Goal: Task Accomplishment & Management: Manage account settings

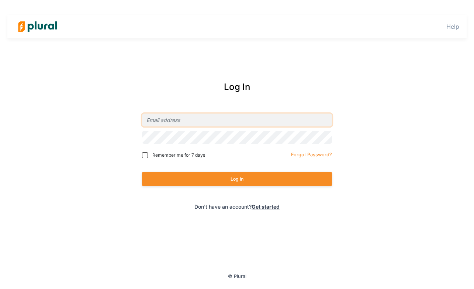
type input "[PERSON_NAME][EMAIL_ADDRESS][DOMAIN_NAME]"
click at [264, 177] on button "Log In" at bounding box center [237, 179] width 190 height 14
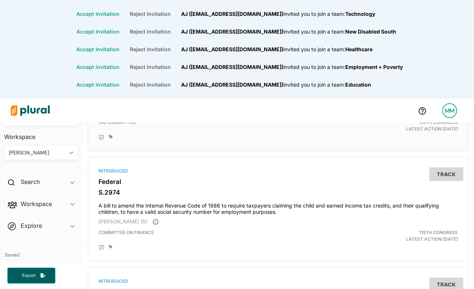
scroll to position [357, 0]
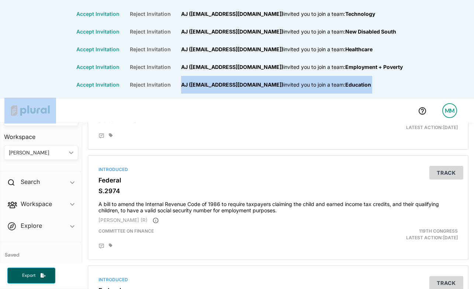
drag, startPoint x: 171, startPoint y: 99, endPoint x: 167, endPoint y: 87, distance: 12.4
click at [167, 87] on div "Accept Invitation Reject Invitation AJ ([EMAIL_ADDRESS][DOMAIN_NAME]) invited y…" at bounding box center [237, 144] width 474 height 289
click at [111, 84] on button "Accept Invitation" at bounding box center [97, 84] width 53 height 5
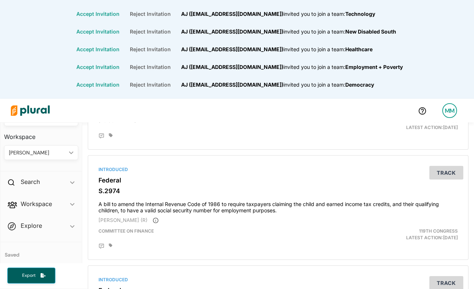
click at [111, 70] on div "Accept Invitation Reject Invitation AJ ([EMAIL_ADDRESS][DOMAIN_NAME]) invited y…" at bounding box center [237, 67] width 332 height 18
click at [113, 66] on button "Accept Invitation" at bounding box center [97, 67] width 53 height 5
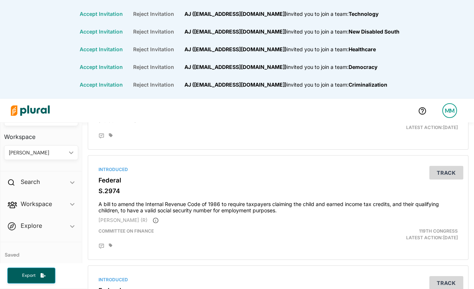
click at [116, 49] on button "Accept Invitation" at bounding box center [101, 49] width 53 height 5
click at [122, 32] on button "Accept Invitation" at bounding box center [101, 31] width 53 height 5
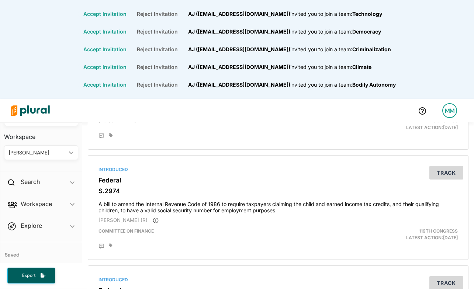
click at [120, 11] on button "Accept Invitation" at bounding box center [104, 13] width 53 height 5
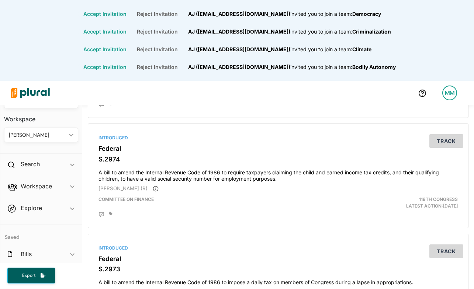
scroll to position [386, 0]
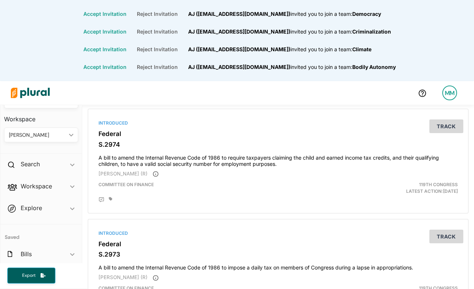
click at [116, 66] on button "Accept Invitation" at bounding box center [104, 67] width 53 height 5
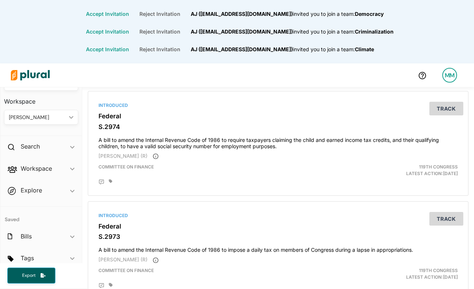
click at [117, 48] on button "Accept Invitation" at bounding box center [107, 49] width 53 height 5
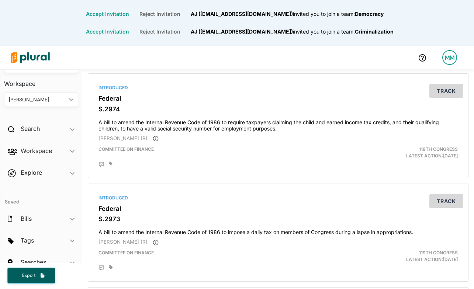
click at [126, 30] on button "Accept Invitation" at bounding box center [107, 31] width 53 height 5
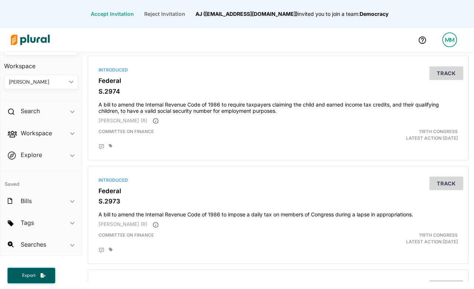
click at [123, 14] on button "Accept Invitation" at bounding box center [112, 13] width 53 height 5
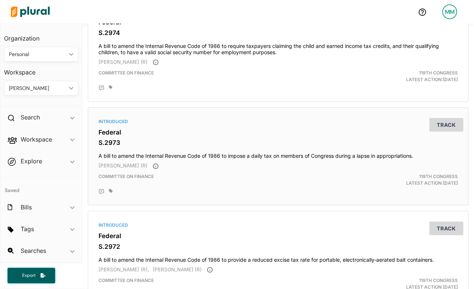
scroll to position [467, 0]
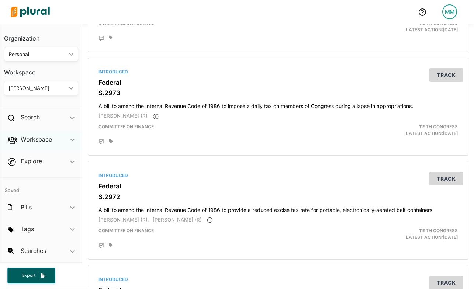
click at [68, 140] on div "Workspace ic_keyboard_arrow_down" at bounding box center [41, 141] width 82 height 20
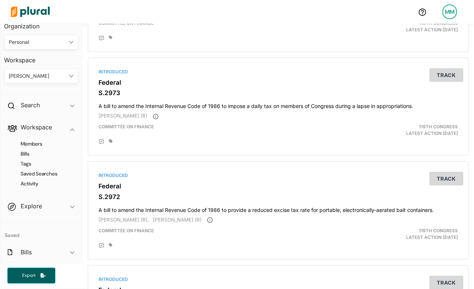
scroll to position [40, 0]
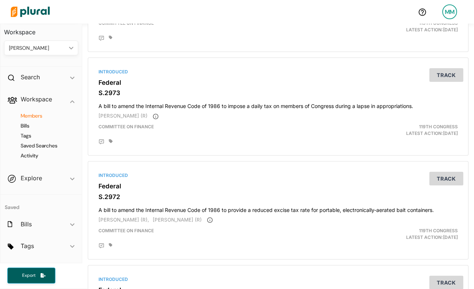
click at [36, 117] on h4 "Members" at bounding box center [42, 116] width 63 height 7
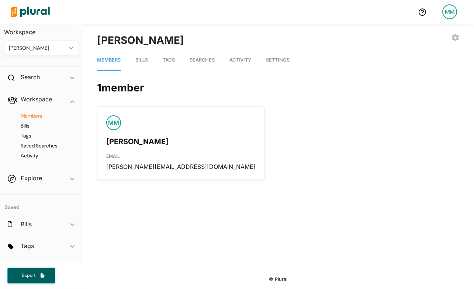
click at [138, 61] on span "Bills" at bounding box center [141, 60] width 13 height 6
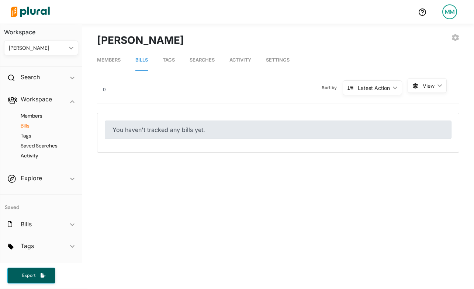
click at [239, 61] on span "Activity" at bounding box center [240, 60] width 22 height 6
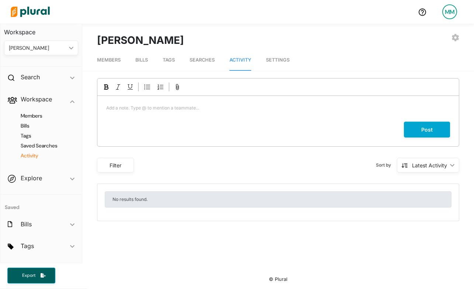
click at [141, 61] on span "Bills" at bounding box center [141, 60] width 13 height 6
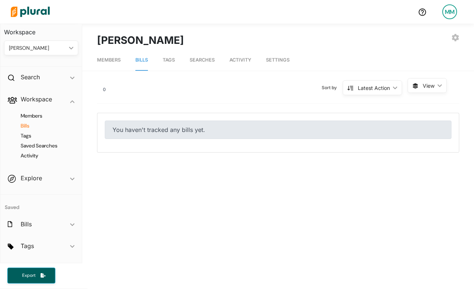
click at [112, 61] on span "Members" at bounding box center [109, 60] width 24 height 6
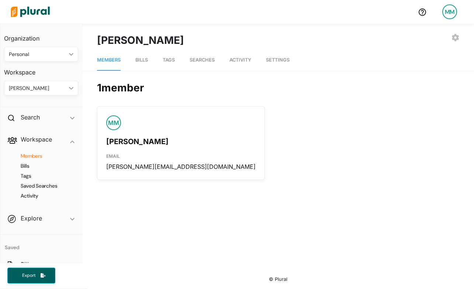
click at [43, 56] on div "Personal" at bounding box center [37, 55] width 57 height 8
click at [45, 125] on div "New Disabled South" at bounding box center [37, 127] width 54 height 6
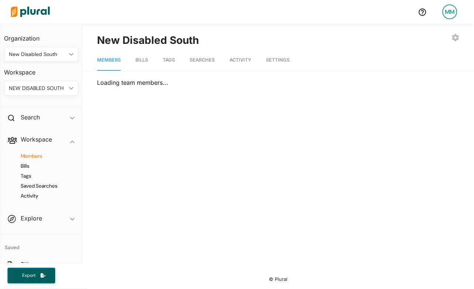
click at [58, 55] on div "New Disabled South" at bounding box center [37, 55] width 57 height 8
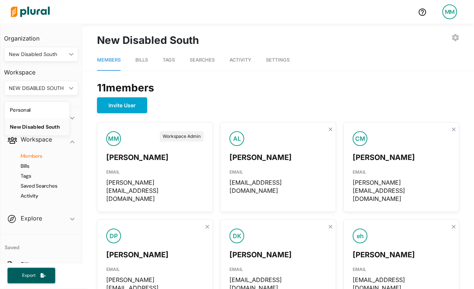
click at [50, 108] on div "Personal" at bounding box center [37, 110] width 54 height 6
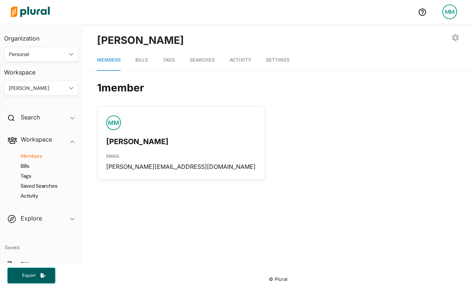
click at [58, 90] on div "[PERSON_NAME]" at bounding box center [37, 88] width 57 height 8
click at [70, 109] on div "Search ic_keyboard_arrow_down" at bounding box center [41, 119] width 82 height 20
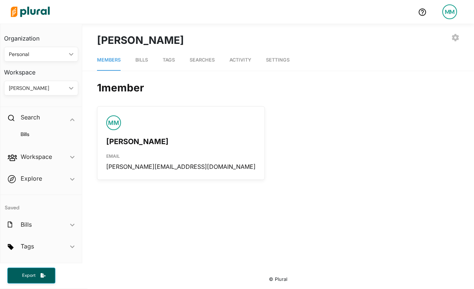
click at [163, 150] on div "EMAIL" at bounding box center [180, 154] width 149 height 15
drag, startPoint x: 163, startPoint y: 150, endPoint x: 119, endPoint y: 135, distance: 46.7
click at [163, 150] on div "EMAIL" at bounding box center [180, 154] width 149 height 15
click at [112, 132] on div "[PERSON_NAME]" at bounding box center [180, 138] width 149 height 17
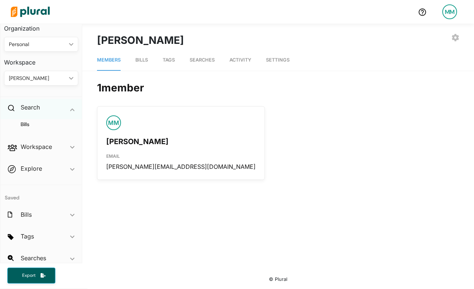
click at [11, 108] on icon at bounding box center [11, 108] width 7 height 7
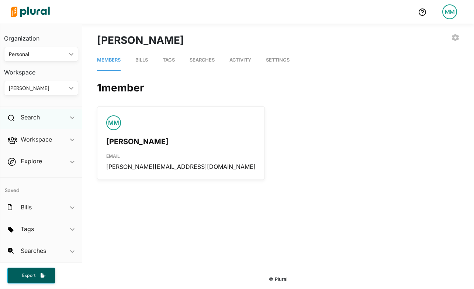
scroll to position [0, 0]
click at [17, 120] on div "Search ic_keyboard_arrow_down" at bounding box center [41, 119] width 82 height 20
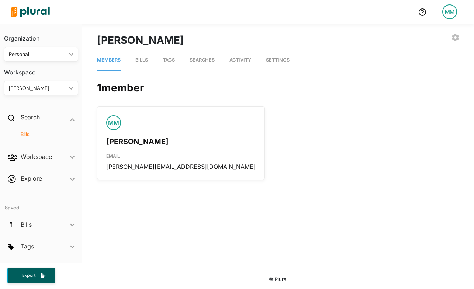
click at [25, 132] on h4 "Bills" at bounding box center [42, 134] width 63 height 7
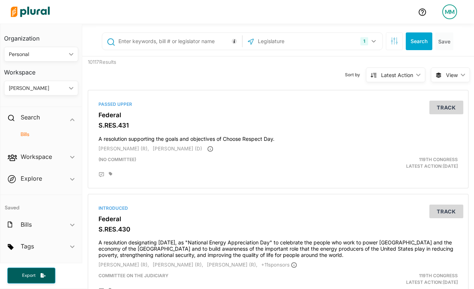
click at [165, 39] on input "text" at bounding box center [179, 41] width 122 height 14
type input "s"
type input "s.323"
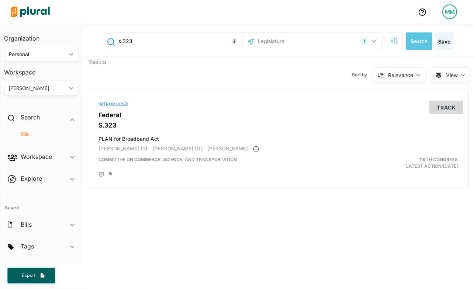
click at [302, 44] on input "text" at bounding box center [296, 41] width 79 height 14
click at [367, 39] on button "1" at bounding box center [368, 41] width 23 height 14
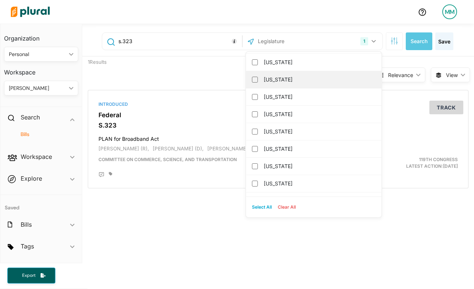
scroll to position [706, 0]
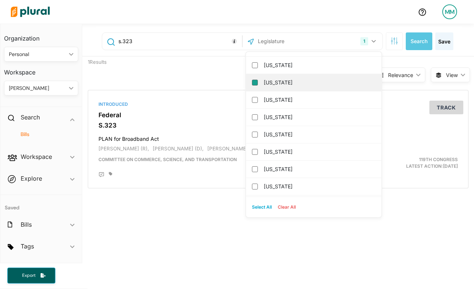
click at [252, 84] on input "[US_STATE]" at bounding box center [255, 83] width 6 height 6
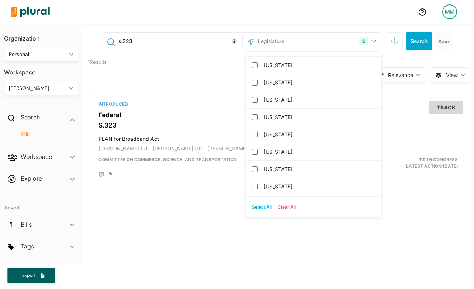
click at [416, 40] on button "Search" at bounding box center [419, 41] width 27 height 18
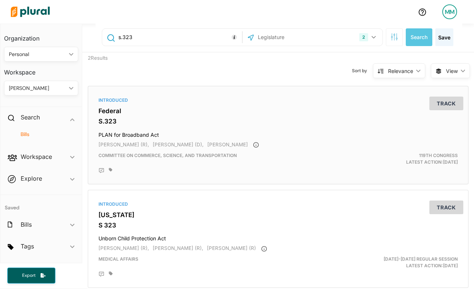
scroll to position [63, 0]
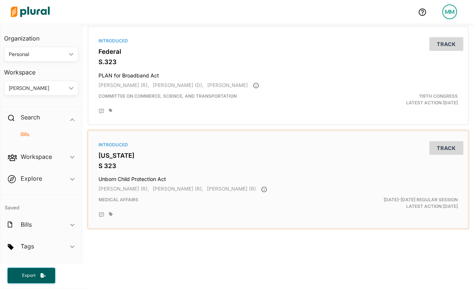
click at [440, 149] on button "Track" at bounding box center [446, 148] width 34 height 14
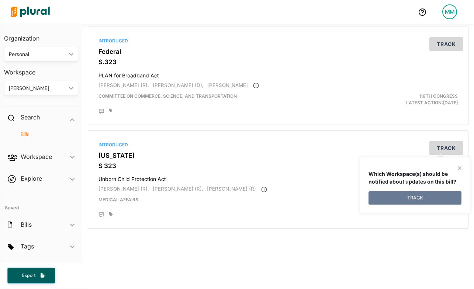
click at [409, 199] on button "TRACK" at bounding box center [415, 197] width 93 height 13
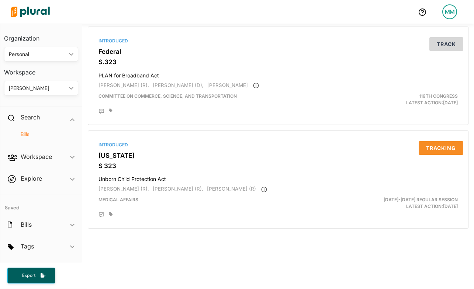
click at [370, 253] on div "s.323 2 US Congress [US_STATE] [US_STATE] [US_STATE] [US_STATE] [US_STATE] [US_…" at bounding box center [278, 181] width 392 height 443
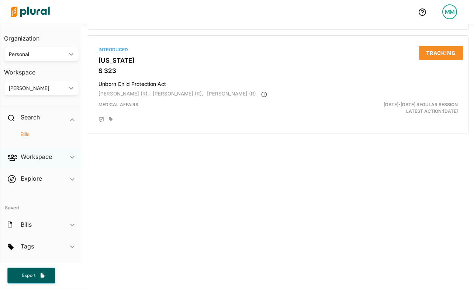
scroll to position [16, 0]
